Goal: Task Accomplishment & Management: Use online tool/utility

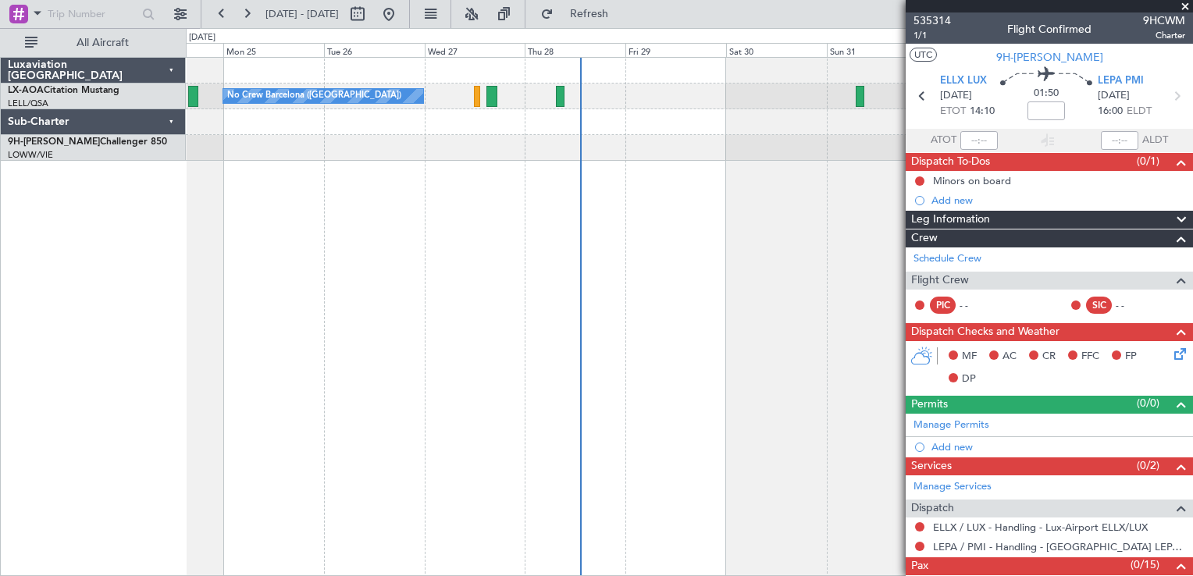
click at [1183, 10] on span at bounding box center [1186, 7] width 16 height 14
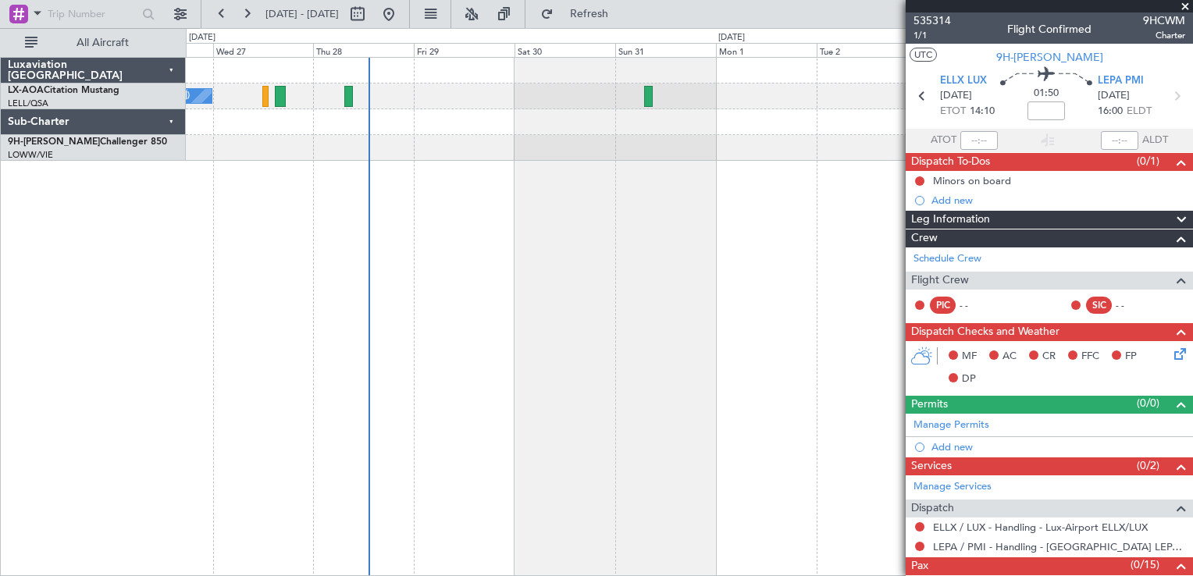
click at [331, 198] on div "No Crew Barcelona ([GEOGRAPHIC_DATA])" at bounding box center [689, 316] width 1007 height 519
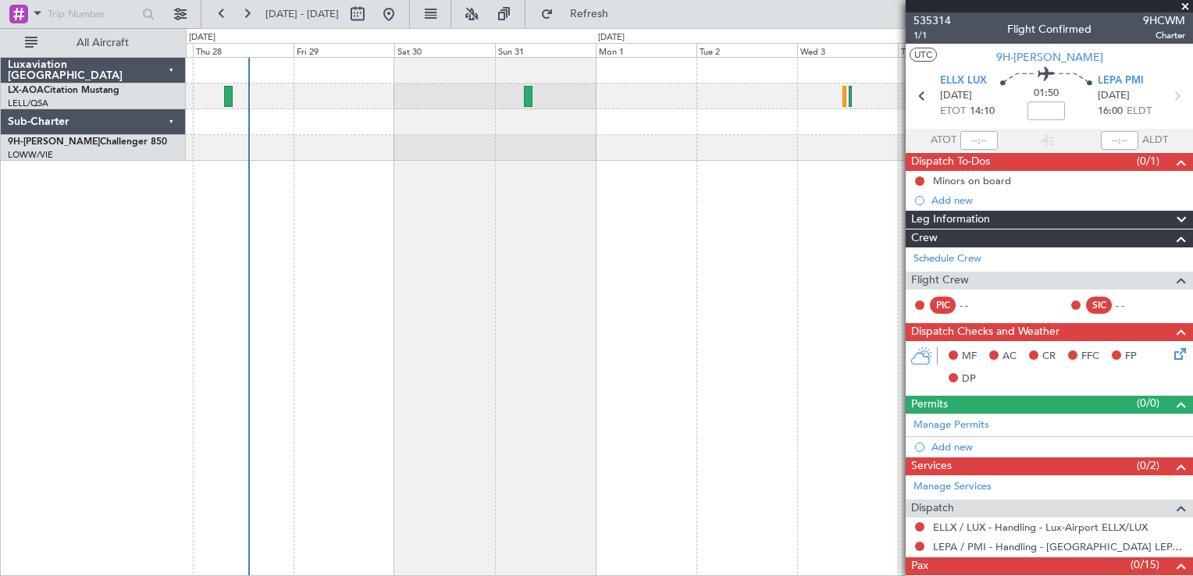
click at [655, 148] on div at bounding box center [689, 148] width 1007 height 26
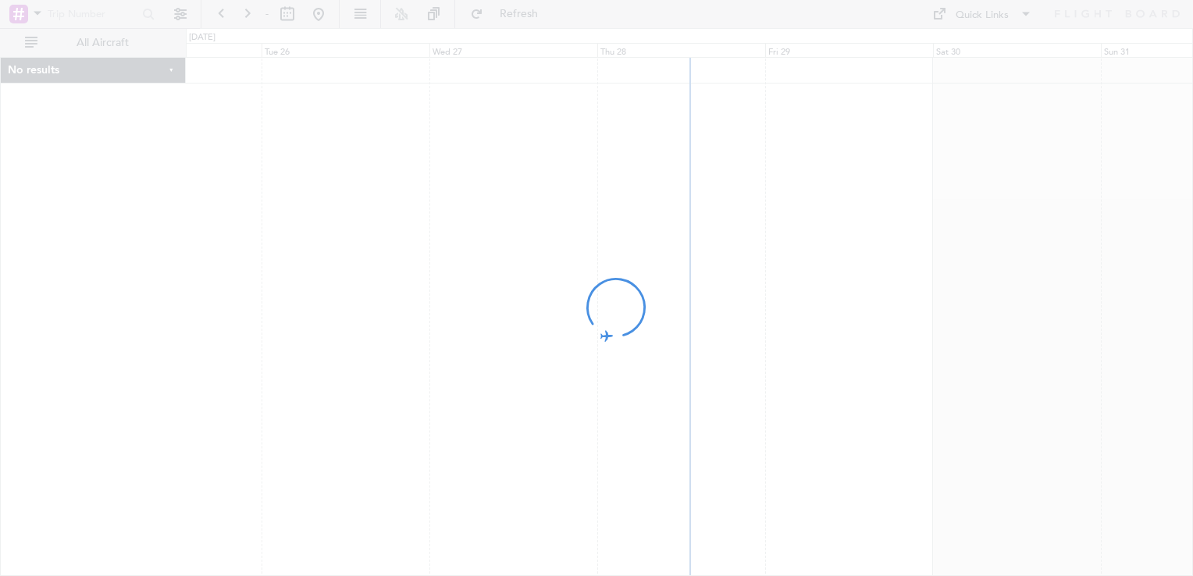
click at [581, 519] on div at bounding box center [596, 288] width 1193 height 576
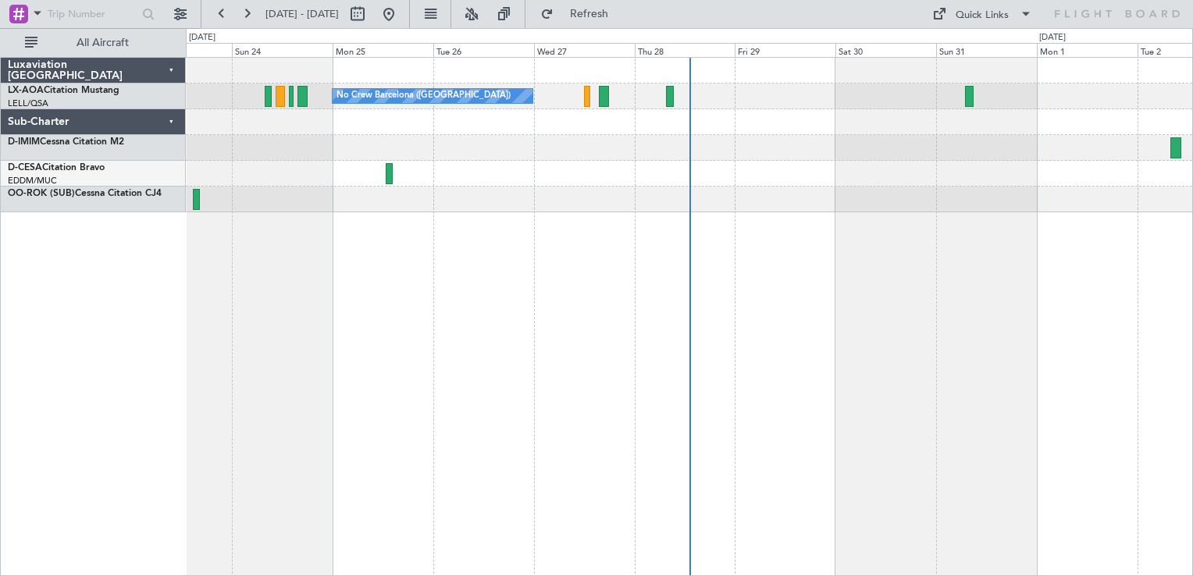
click at [471, 223] on div "No Crew Barcelona ([GEOGRAPHIC_DATA]) No Crew [GEOGRAPHIC_DATA] (Dublin Intl) N…" at bounding box center [689, 316] width 1007 height 519
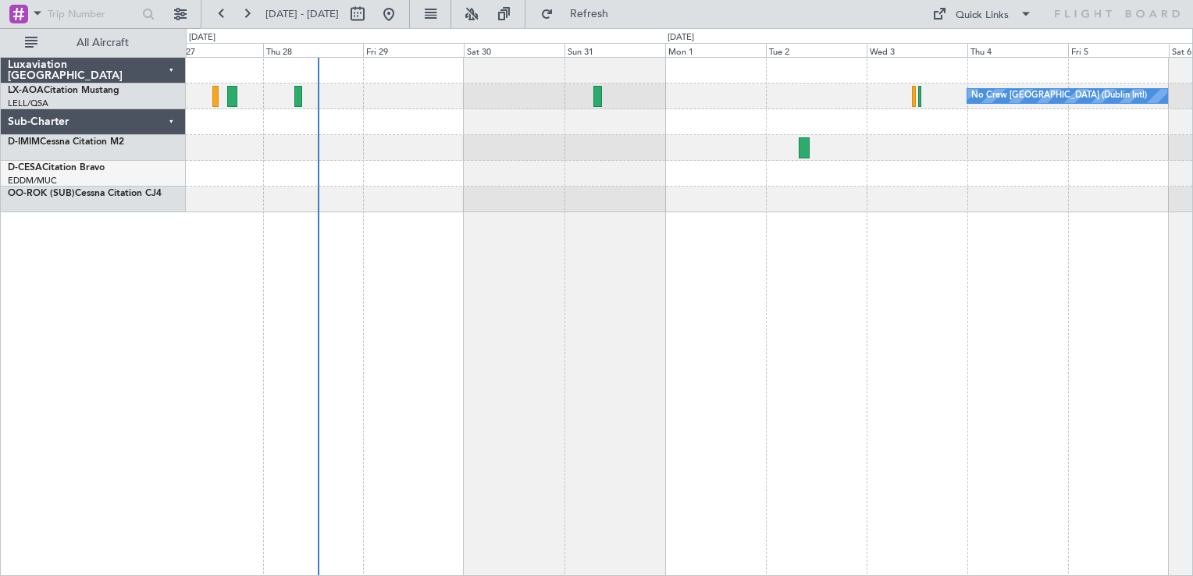
click at [690, 243] on div "No Crew [GEOGRAPHIC_DATA] (Dublin Intl) No Crew Barcelona ([GEOGRAPHIC_DATA])" at bounding box center [689, 316] width 1007 height 519
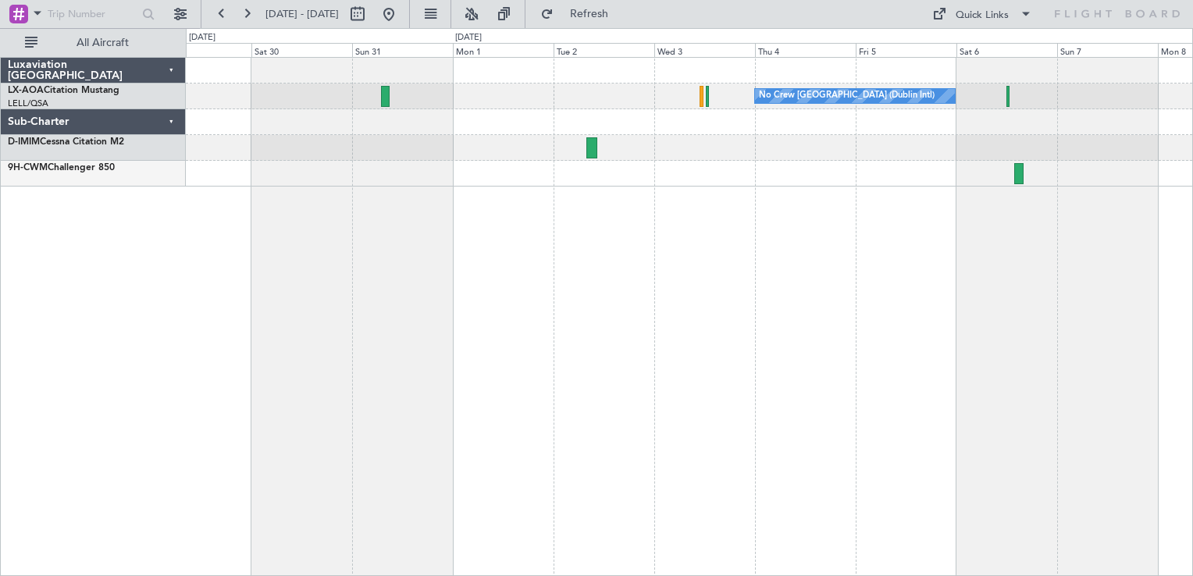
click at [654, 278] on div "No Crew [GEOGRAPHIC_DATA] (Dublin Intl) No Crew Barcelona ([GEOGRAPHIC_DATA])" at bounding box center [689, 316] width 1007 height 519
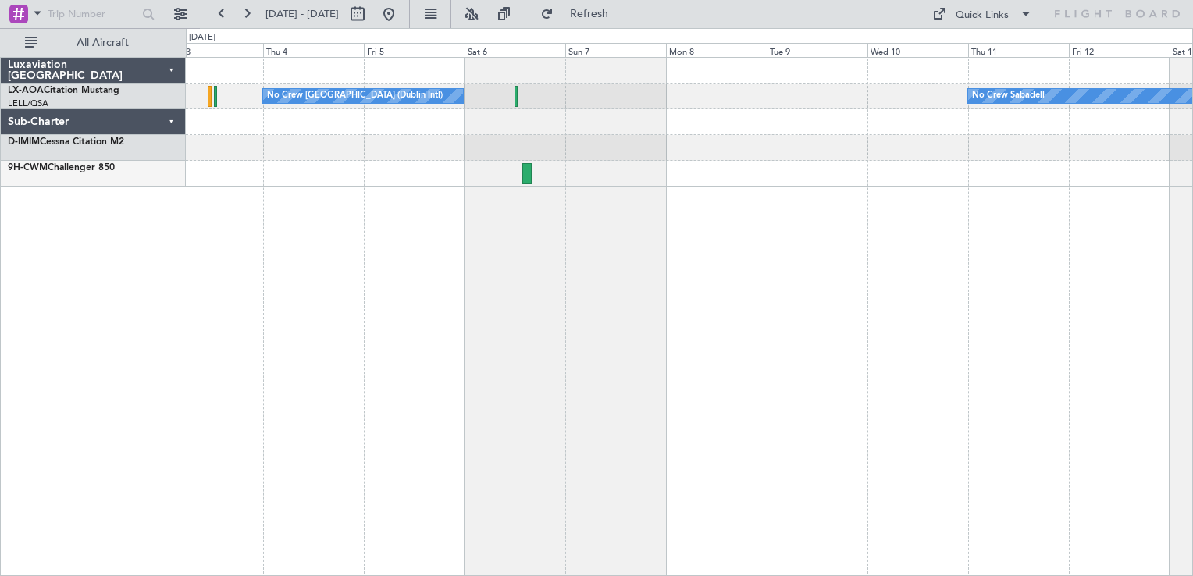
click at [466, 326] on div "No Crew [GEOGRAPHIC_DATA] (Dublin Intl) No Crew Sabadell" at bounding box center [689, 316] width 1007 height 519
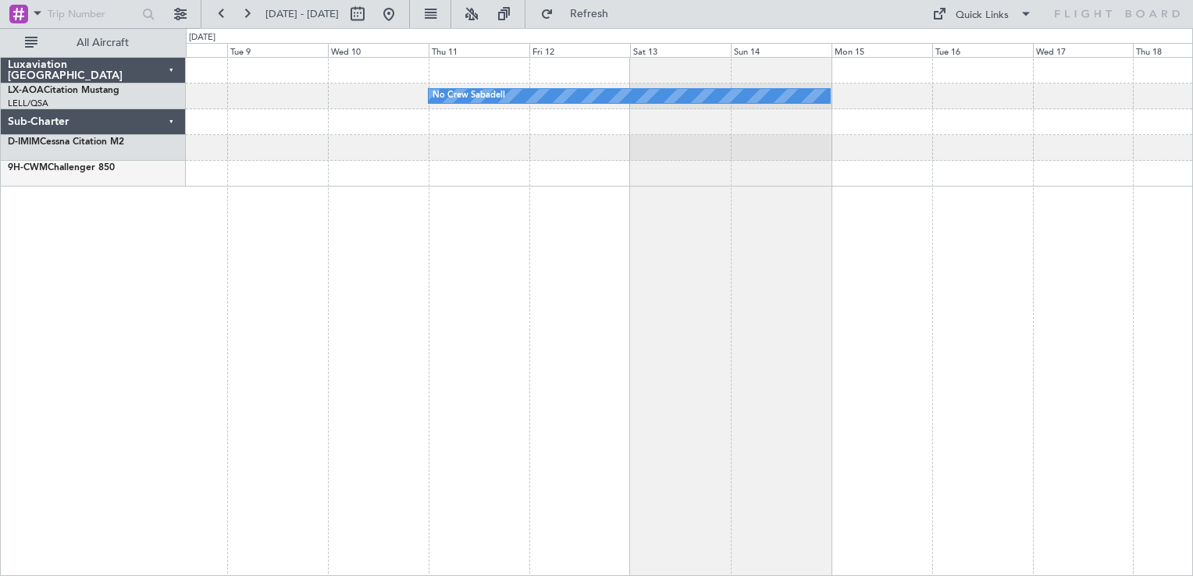
click at [613, 276] on div "No Crew Sabadell" at bounding box center [689, 316] width 1007 height 519
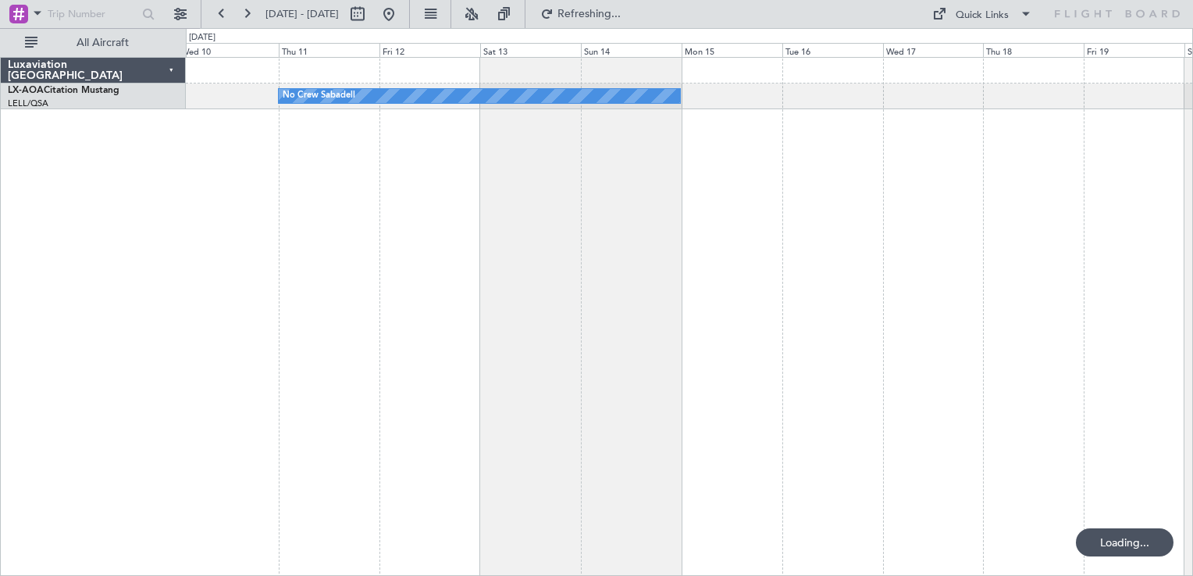
click at [837, 234] on div "No Crew Sabadell" at bounding box center [689, 316] width 1007 height 519
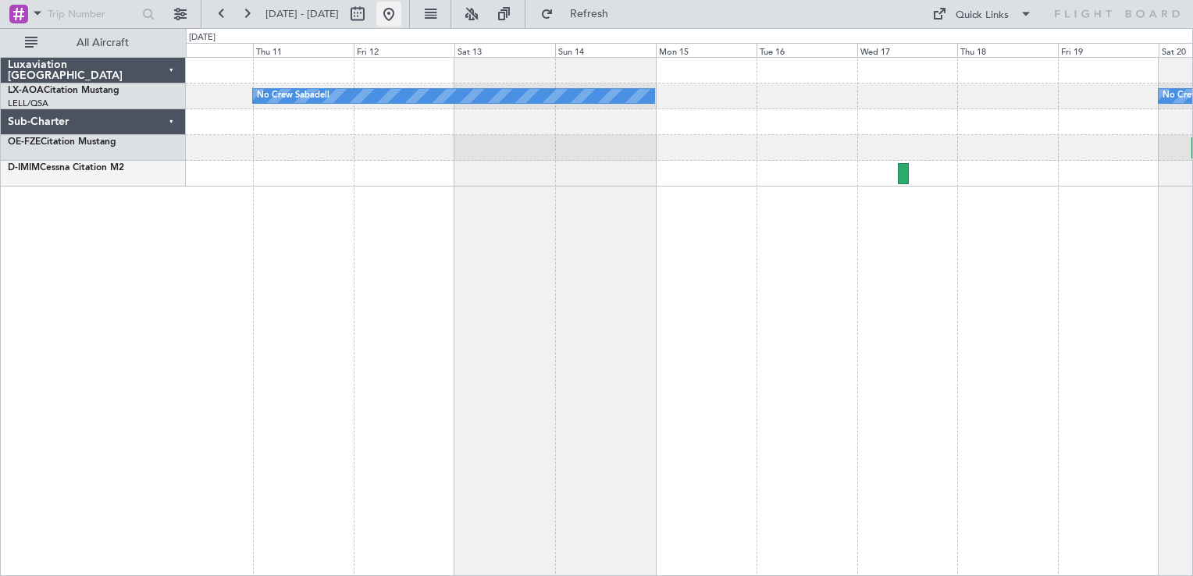
click at [401, 2] on button at bounding box center [388, 14] width 25 height 25
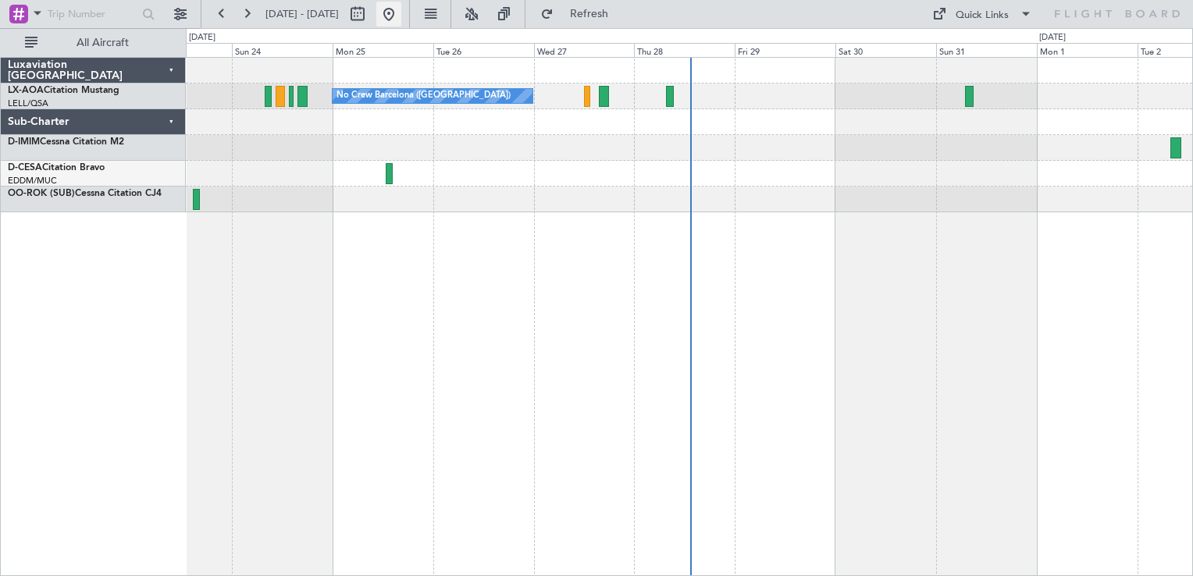
click at [401, 20] on button at bounding box center [388, 14] width 25 height 25
